Goal: Find specific page/section: Find specific page/section

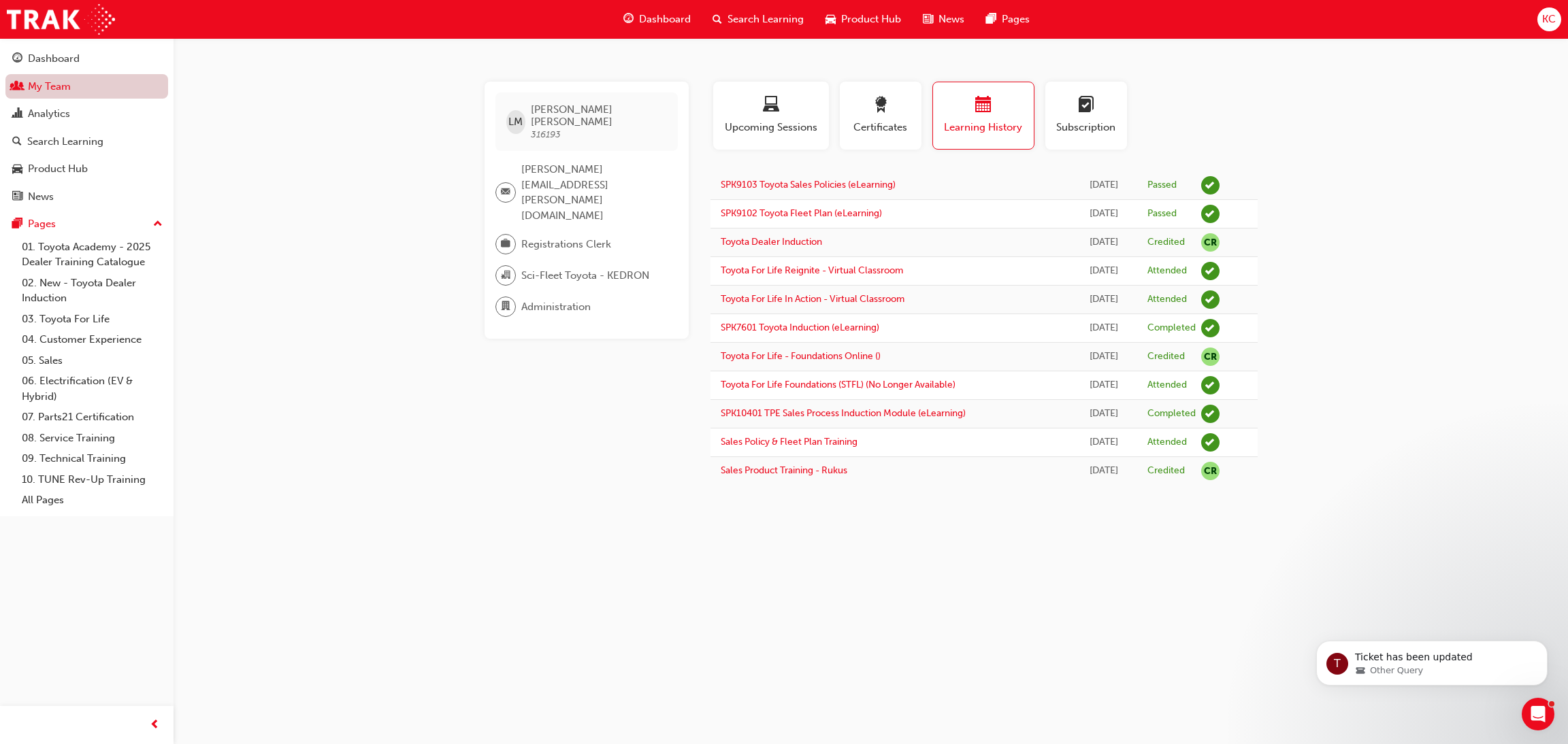
click at [38, 86] on link "My Team" at bounding box center [87, 87] width 162 height 25
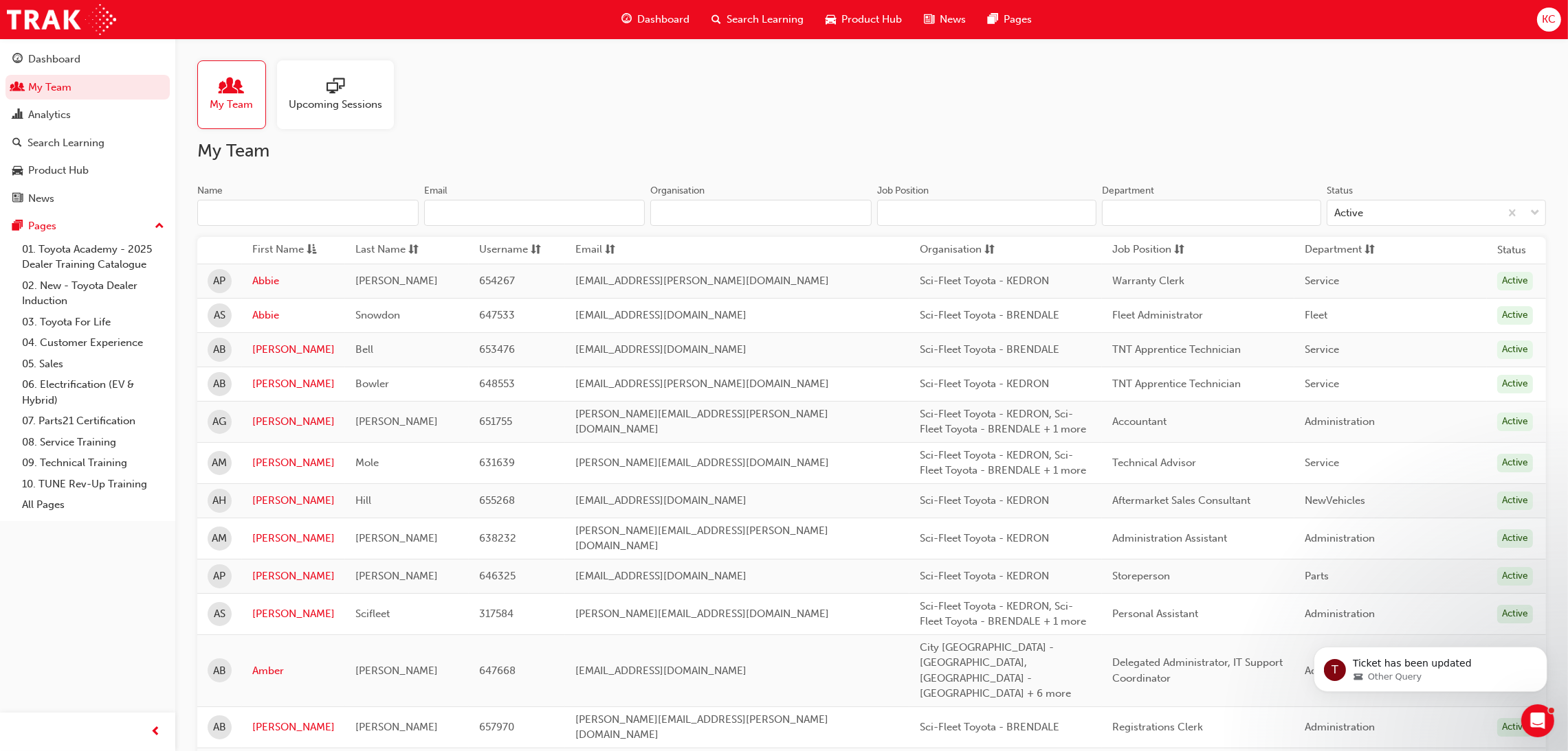
click at [315, 208] on input "Name" at bounding box center [308, 212] width 221 height 26
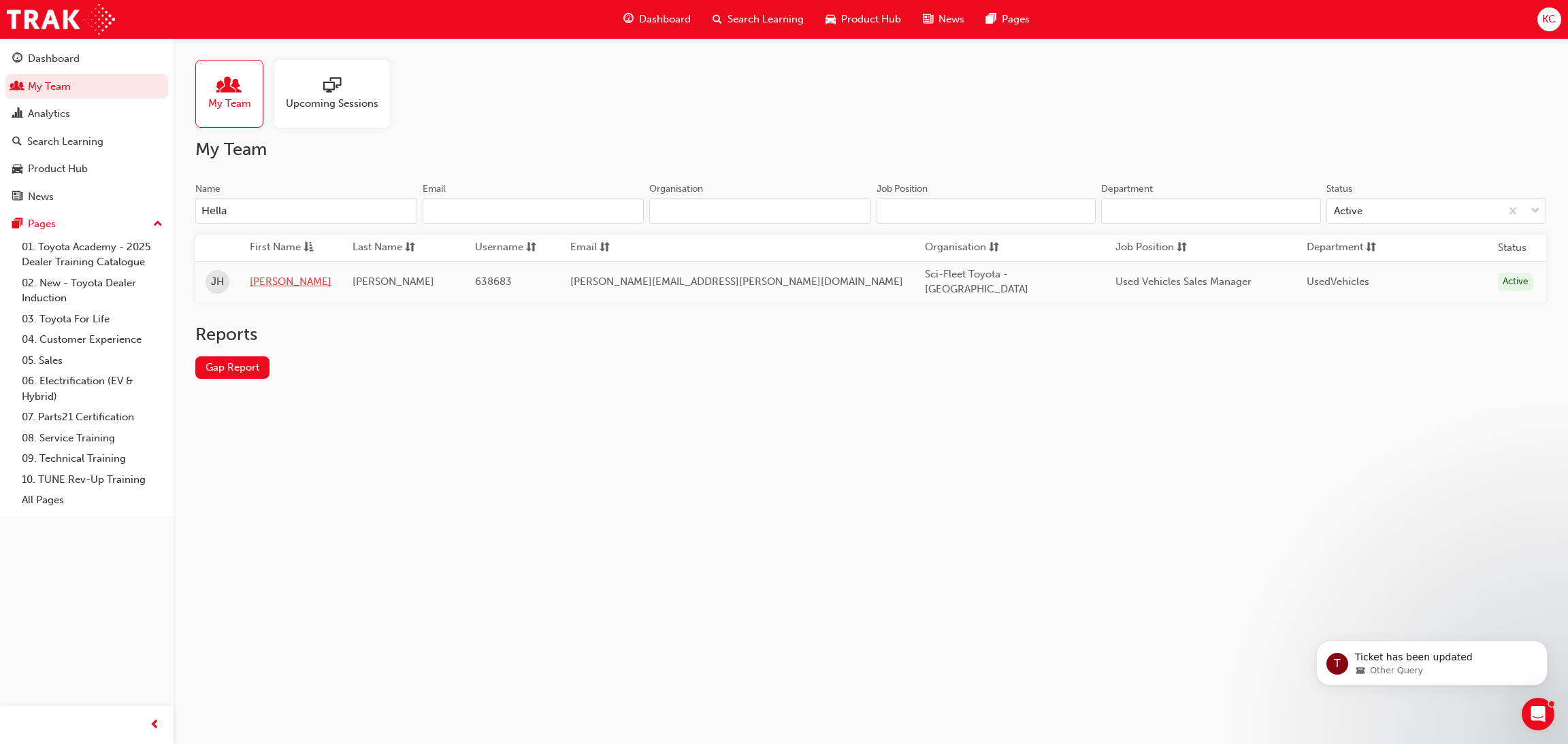
type input "Hella"
click at [273, 282] on link "[PERSON_NAME]" at bounding box center [290, 282] width 82 height 15
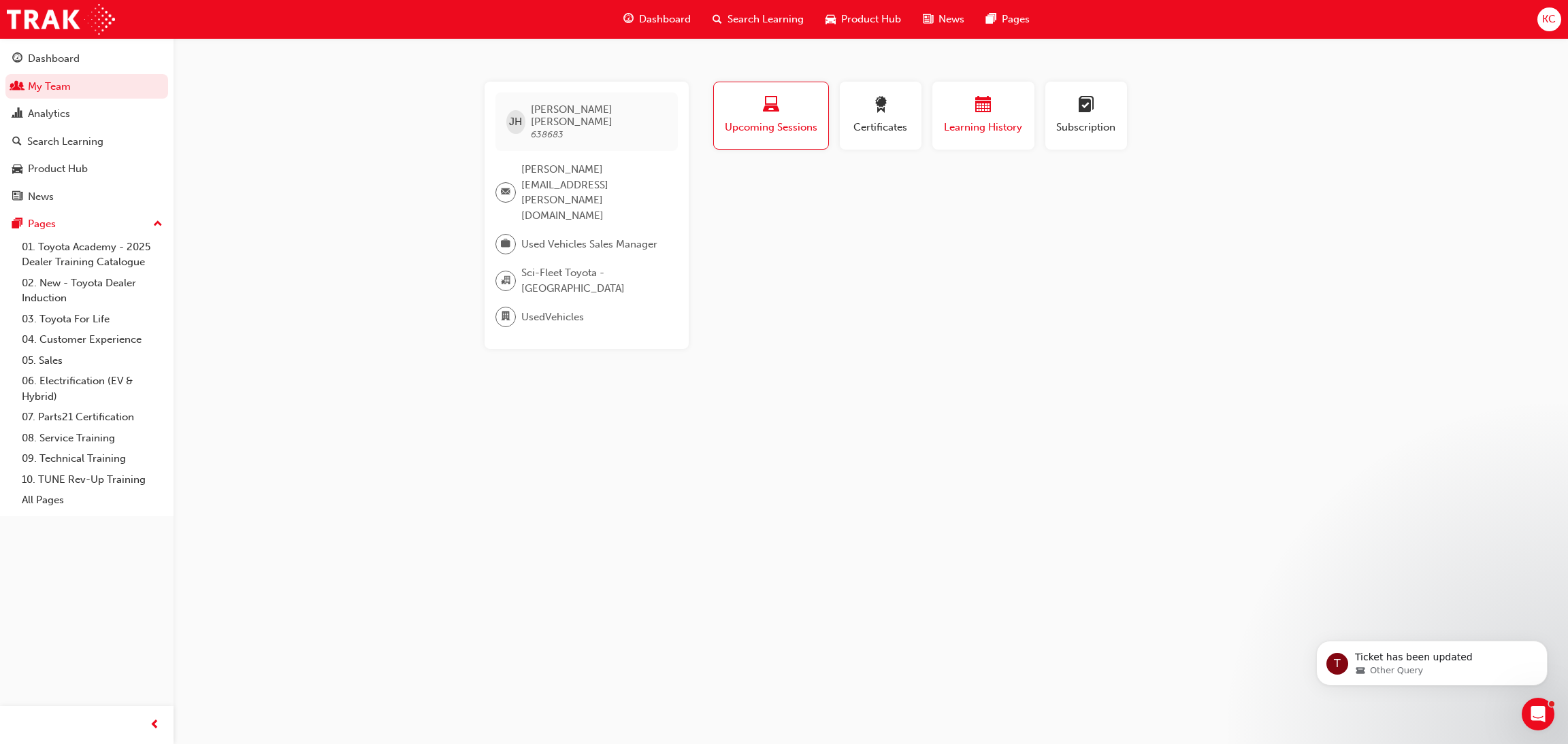
click at [948, 123] on span "Learning History" at bounding box center [983, 128] width 82 height 15
